Goal: Task Accomplishment & Management: Use online tool/utility

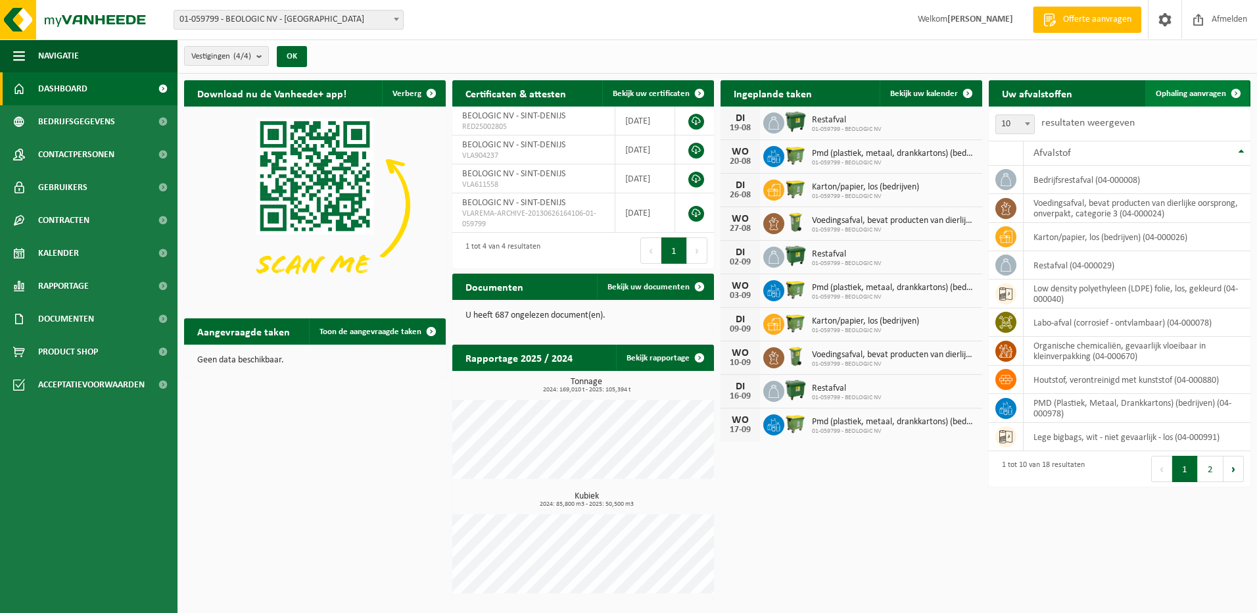
click at [1210, 94] on span "Ophaling aanvragen" at bounding box center [1191, 93] width 70 height 9
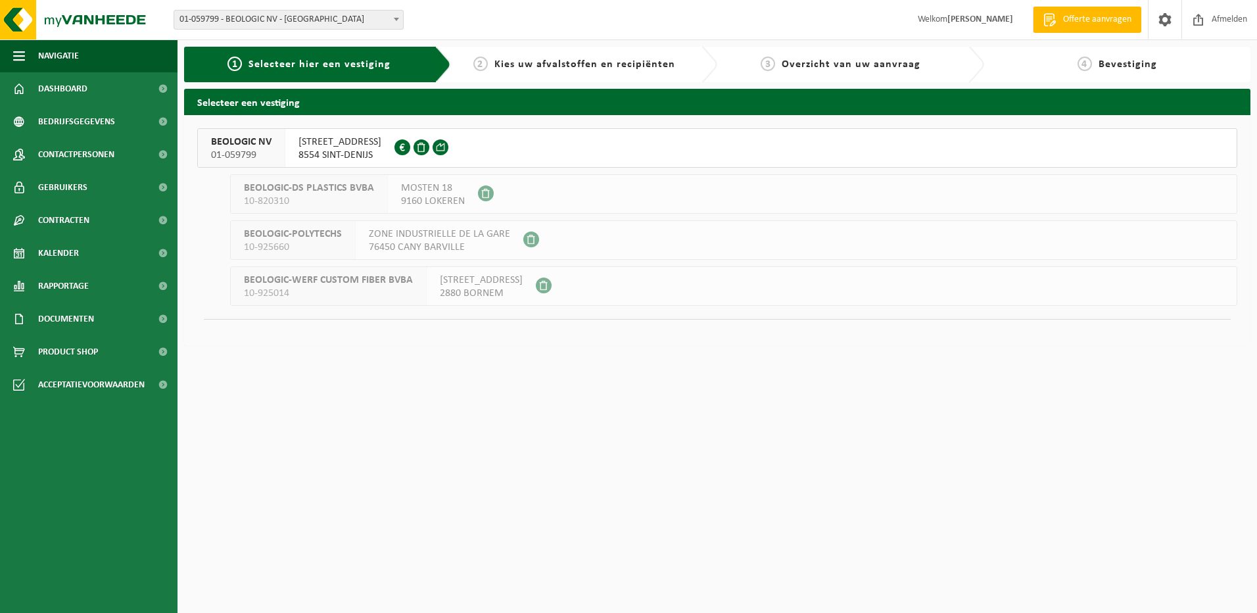
click at [241, 147] on span "BEOLOGIC NV" at bounding box center [241, 141] width 60 height 13
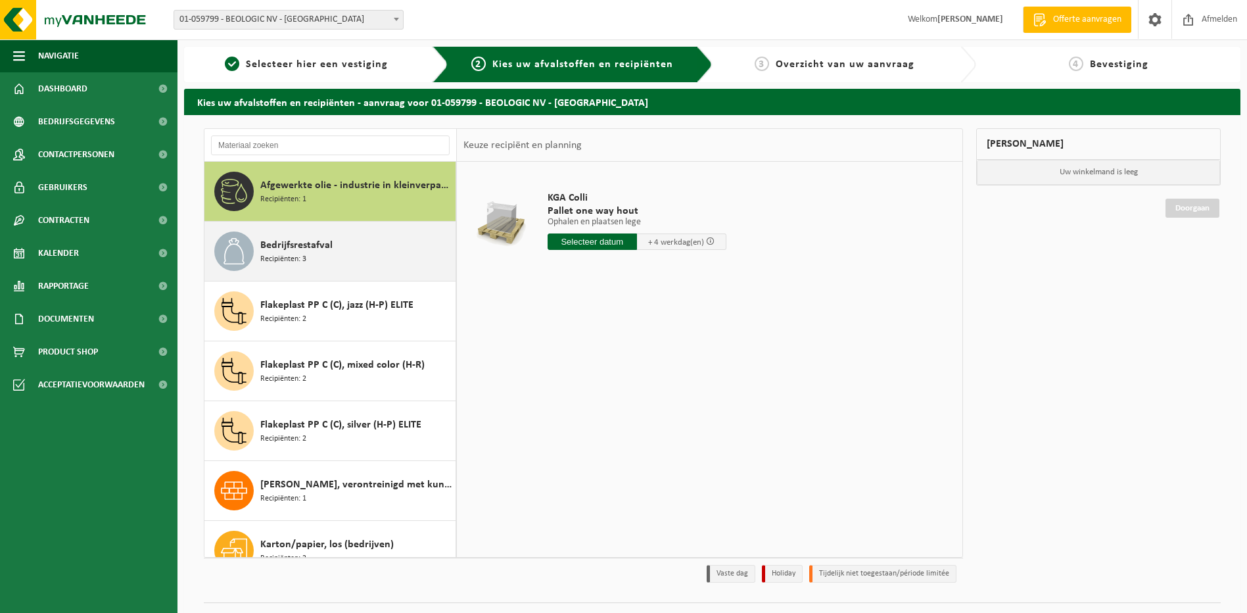
click at [303, 250] on span "Bedrijfsrestafval" at bounding box center [296, 245] width 72 height 16
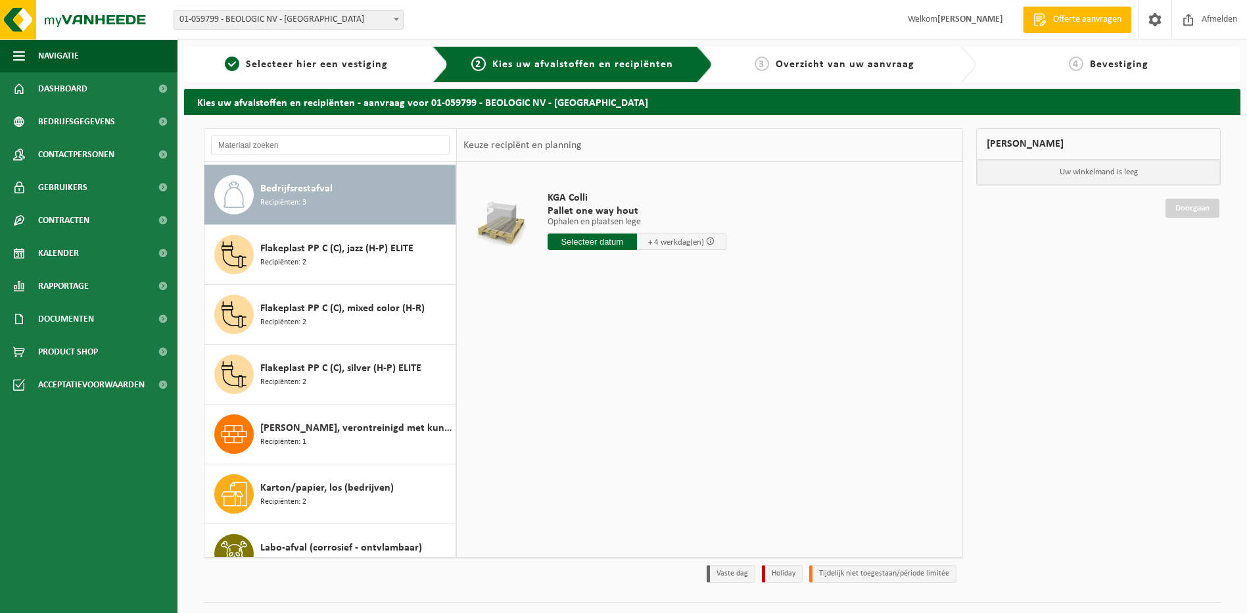
scroll to position [60, 0]
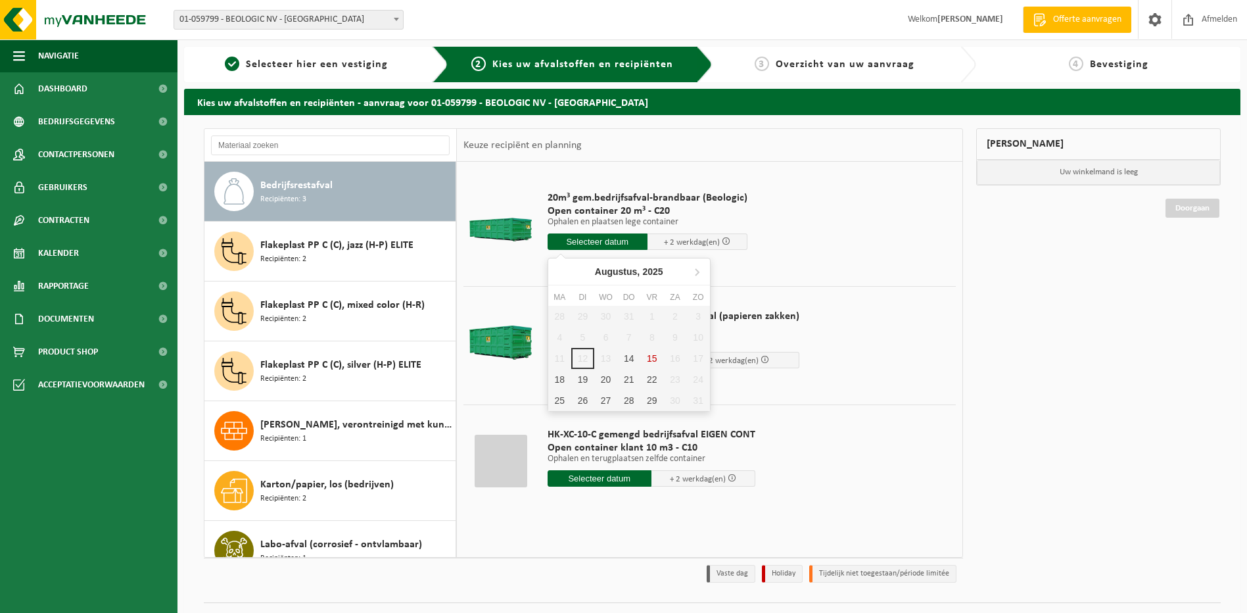
click at [611, 241] on input "text" at bounding box center [598, 241] width 100 height 16
click at [626, 360] on div "14" at bounding box center [628, 358] width 23 height 21
type input "Van 2025-08-14"
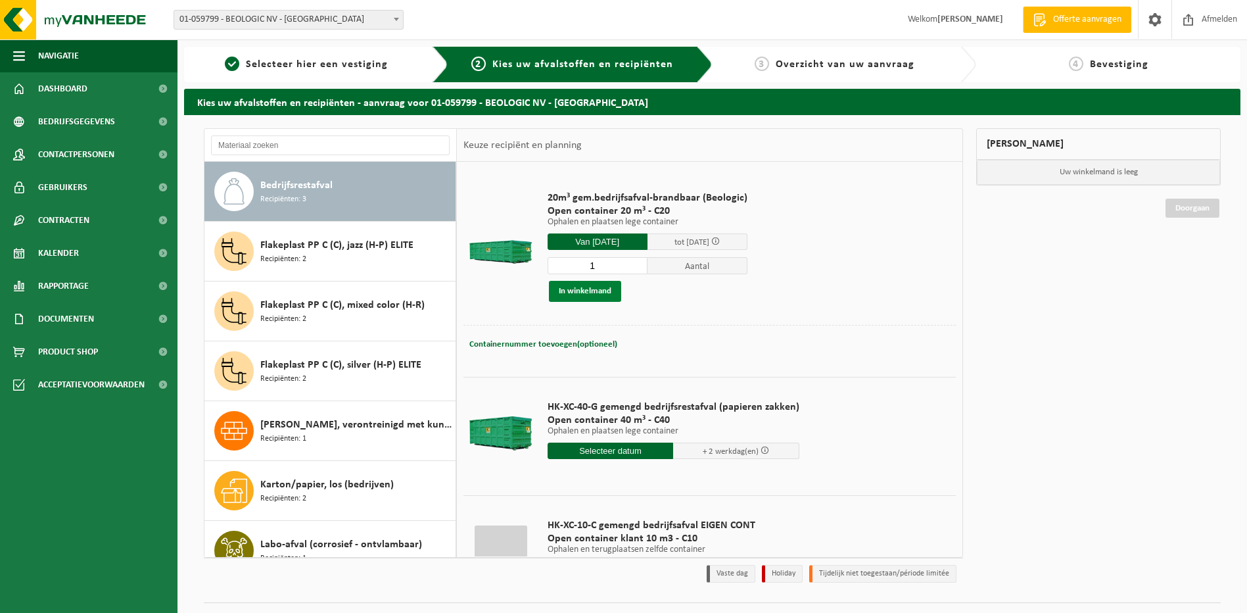
click at [572, 290] on button "In winkelmand" at bounding box center [585, 291] width 72 height 21
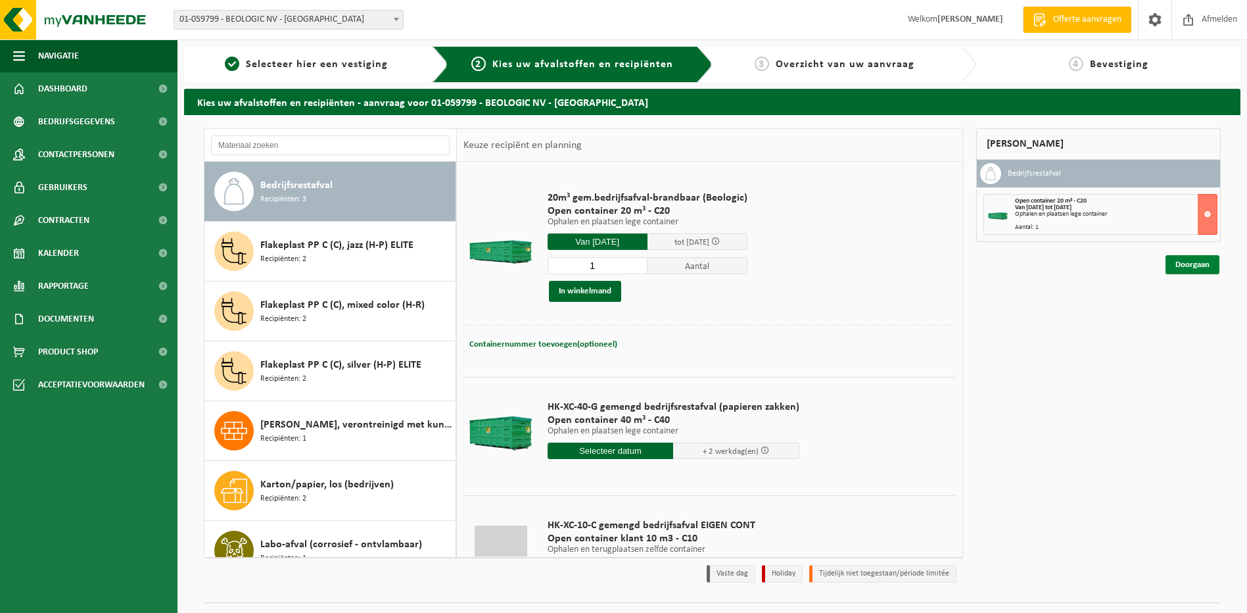
click at [1197, 264] on link "Doorgaan" at bounding box center [1192, 264] width 54 height 19
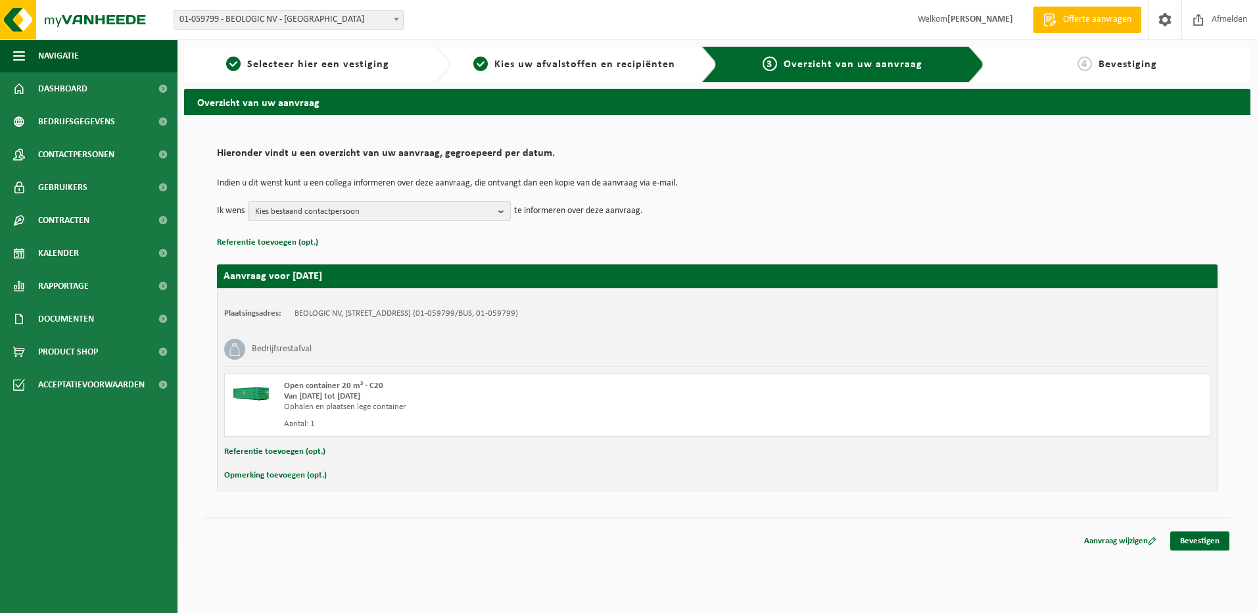
click at [289, 449] on button "Referentie toevoegen (opt.)" at bounding box center [274, 451] width 101 height 17
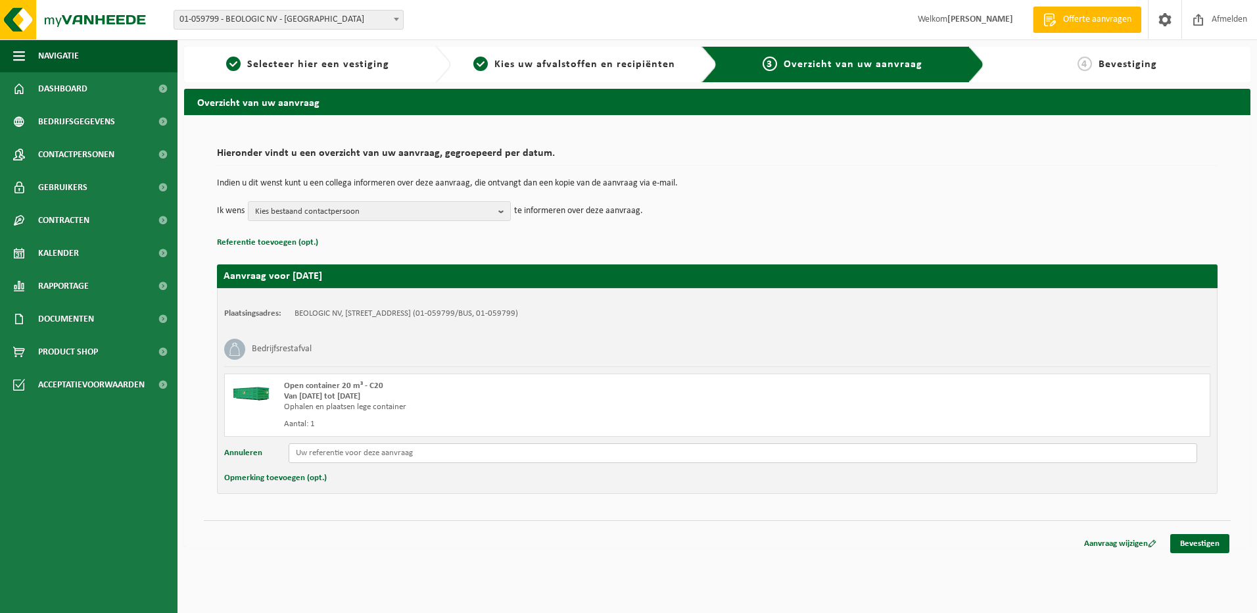
click at [389, 456] on input "text" at bounding box center [743, 453] width 908 height 20
type input "C20-1409"
click at [299, 480] on button "Opmerking toevoegen (opt.)" at bounding box center [275, 477] width 103 height 17
click at [340, 479] on input "text" at bounding box center [743, 479] width 908 height 20
type input "bedrijf gesloten van 15/8 tot 18/8"
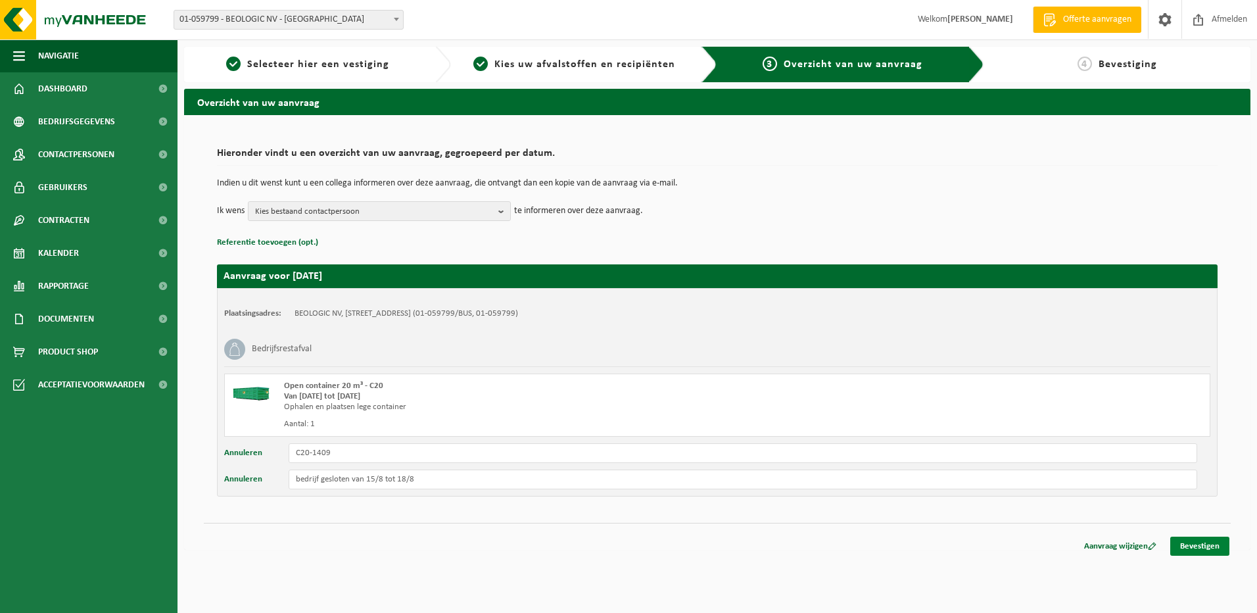
click at [1190, 540] on link "Bevestigen" at bounding box center [1199, 545] width 59 height 19
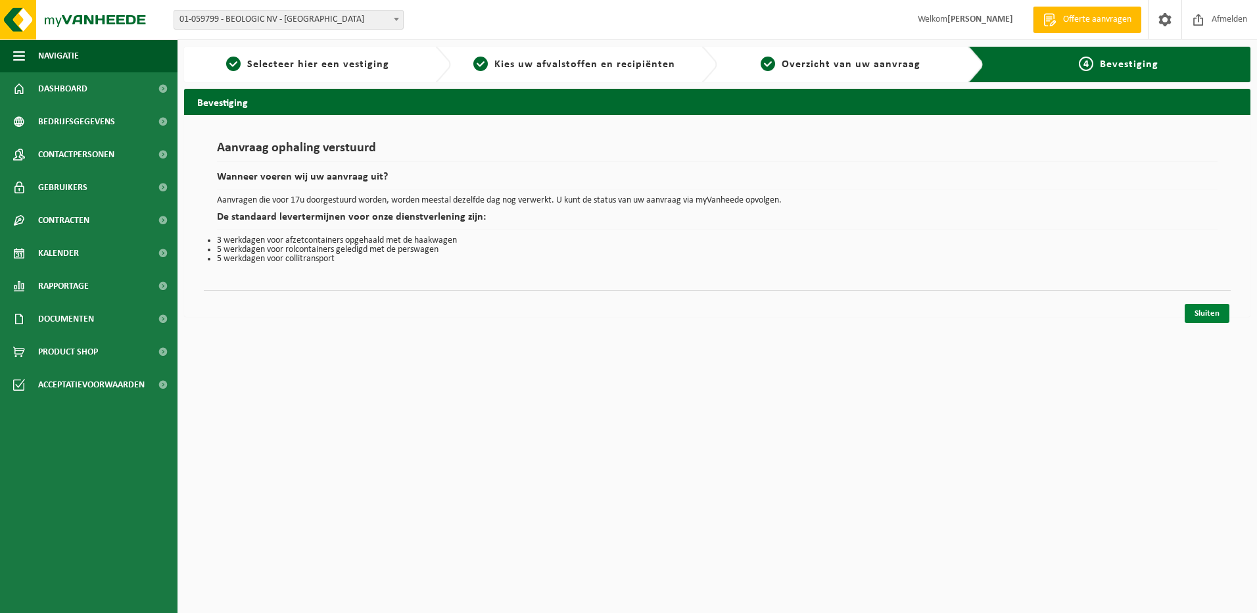
click at [1198, 313] on link "Sluiten" at bounding box center [1206, 313] width 45 height 19
